Goal: Information Seeking & Learning: Learn about a topic

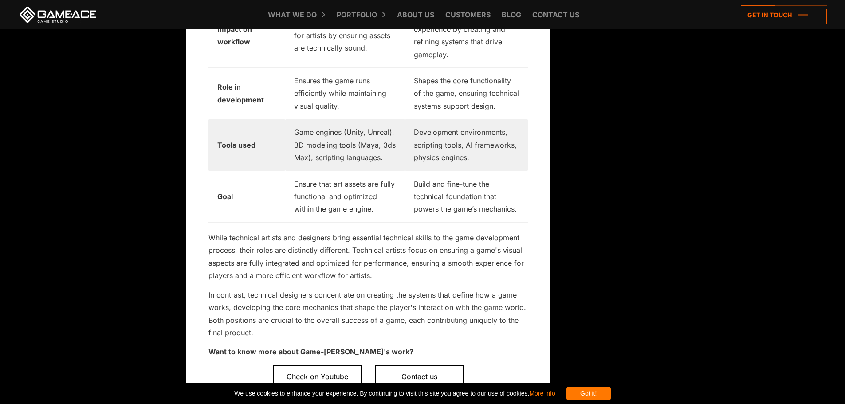
scroll to position [2350, 0]
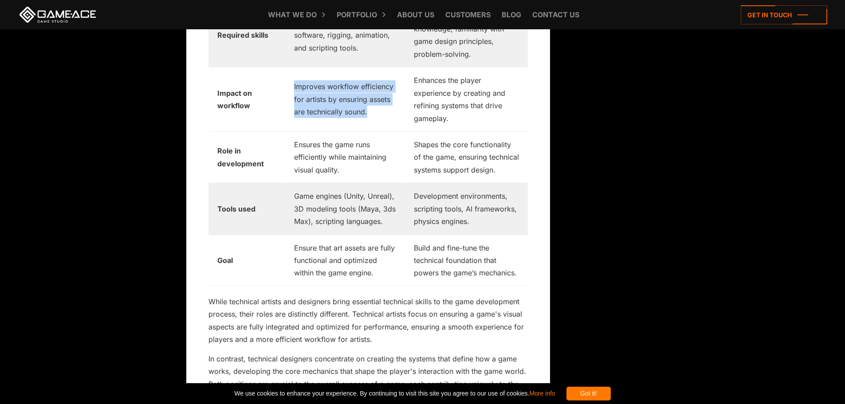
drag, startPoint x: 289, startPoint y: 76, endPoint x: 370, endPoint y: 106, distance: 85.4
click at [370, 106] on td "Improves workflow efficiency for artists by ensuring assets are technically sou…" at bounding box center [345, 99] width 120 height 64
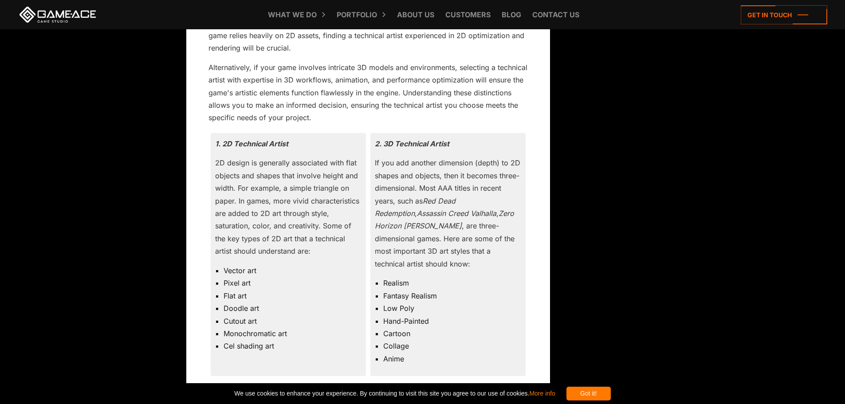
scroll to position [4389, 0]
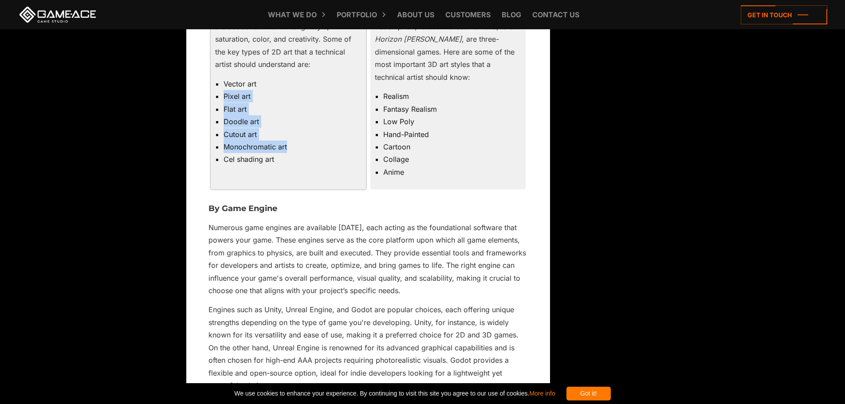
drag, startPoint x: 304, startPoint y: 81, endPoint x: 303, endPoint y: 151, distance: 70.0
click at [303, 151] on ul "Vector art Pixel art Flat art Doodle art Cutout art Monochromatic art Cel shadi…" at bounding box center [288, 122] width 146 height 88
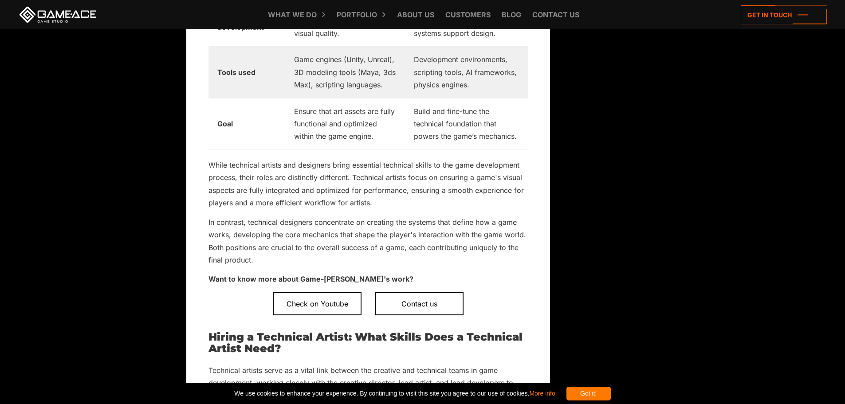
scroll to position [2483, 0]
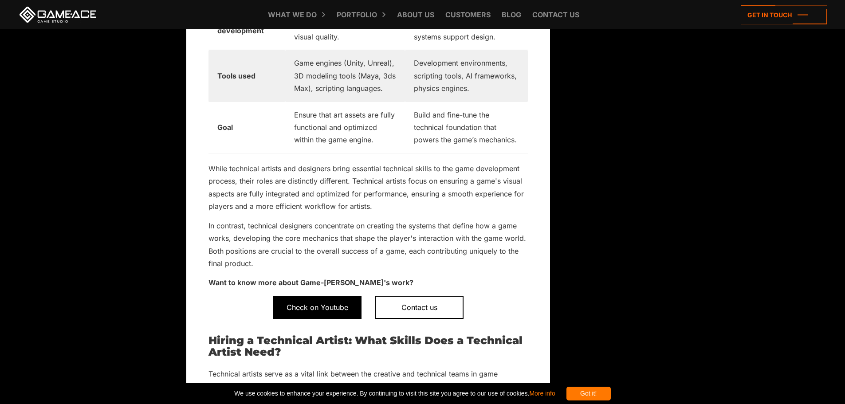
click at [313, 305] on span "Check on Youtube" at bounding box center [317, 307] width 89 height 23
click at [69, 14] on link at bounding box center [58, 15] width 80 height 16
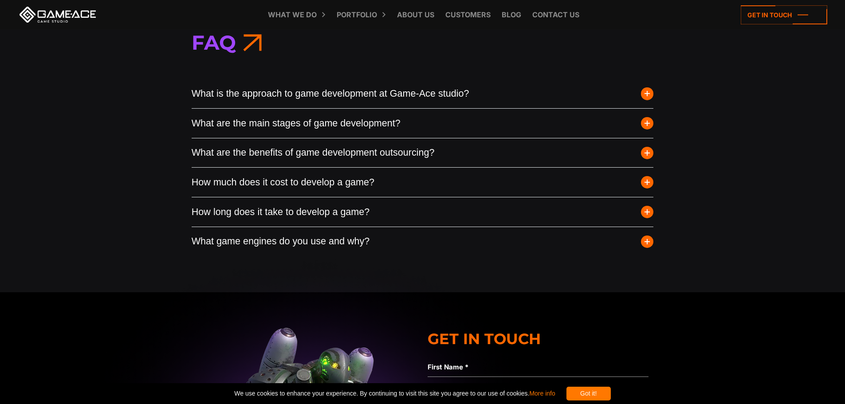
scroll to position [3502, 0]
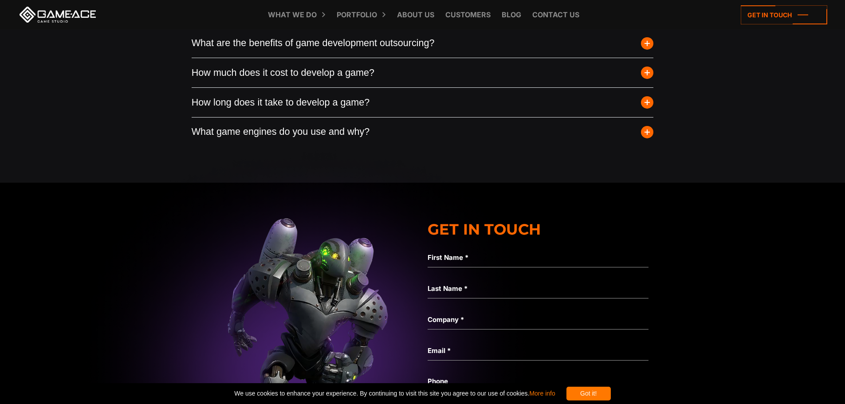
click at [85, 121] on div "FAQ What is the approach to game development at Game-Ace studio? Game-Ace follo…" at bounding box center [422, 32] width 845 height 299
